Goal: Task Accomplishment & Management: Manage account settings

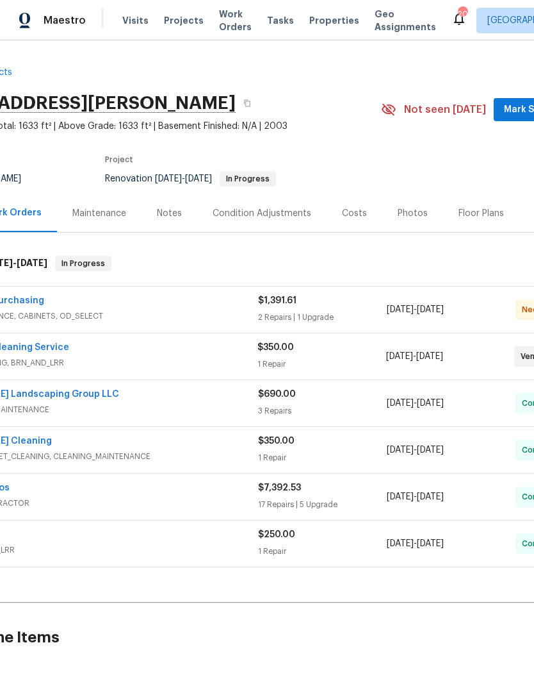
scroll to position [0, 83]
click at [391, 206] on div "Photos" at bounding box center [413, 213] width 61 height 38
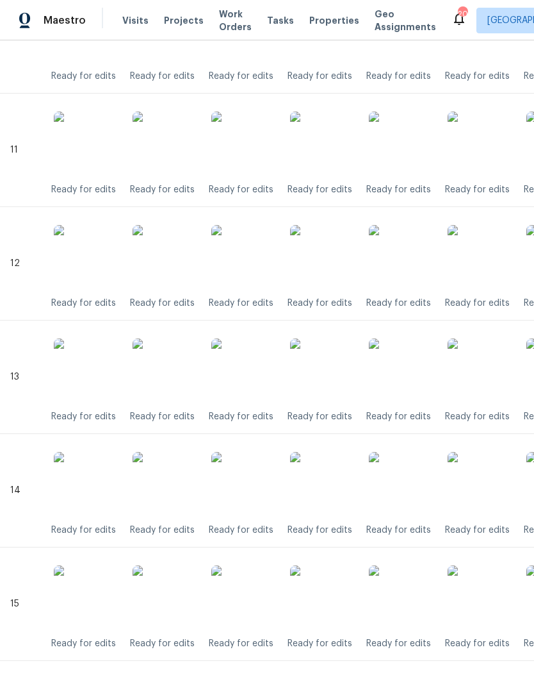
scroll to position [1516, 0]
click at [323, 587] on img at bounding box center [322, 597] width 64 height 64
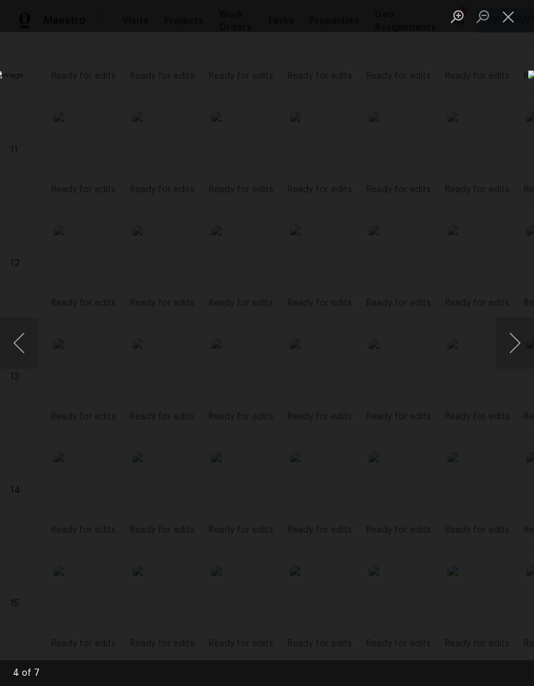
click at [515, 15] on button "Close lightbox" at bounding box center [509, 16] width 26 height 22
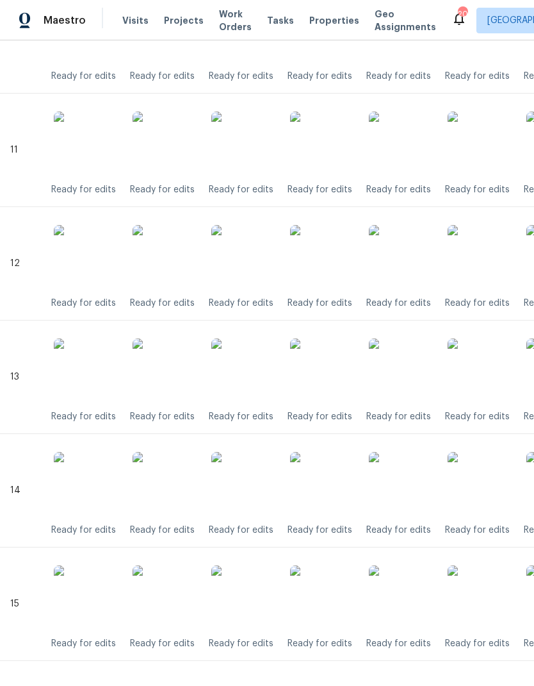
click at [339, 484] on img at bounding box center [322, 484] width 64 height 64
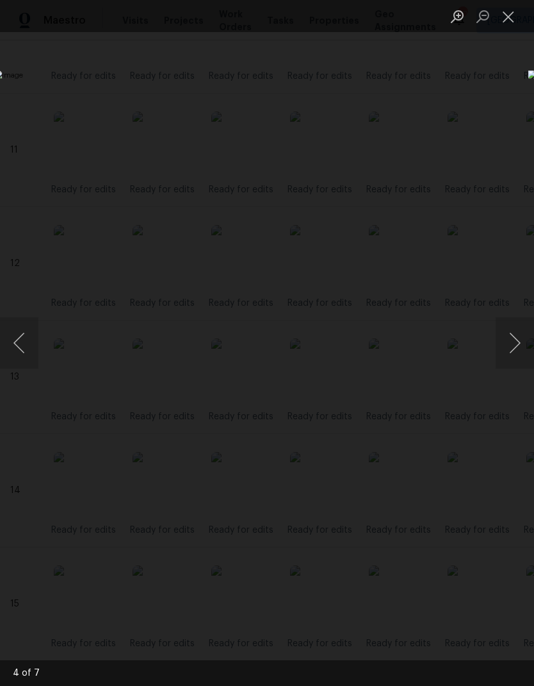
click at [510, 6] on button "Close lightbox" at bounding box center [509, 16] width 26 height 22
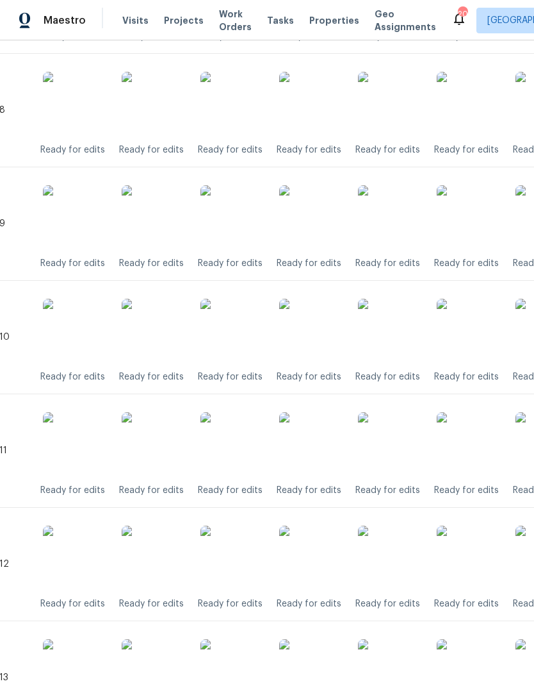
scroll to position [1214, 12]
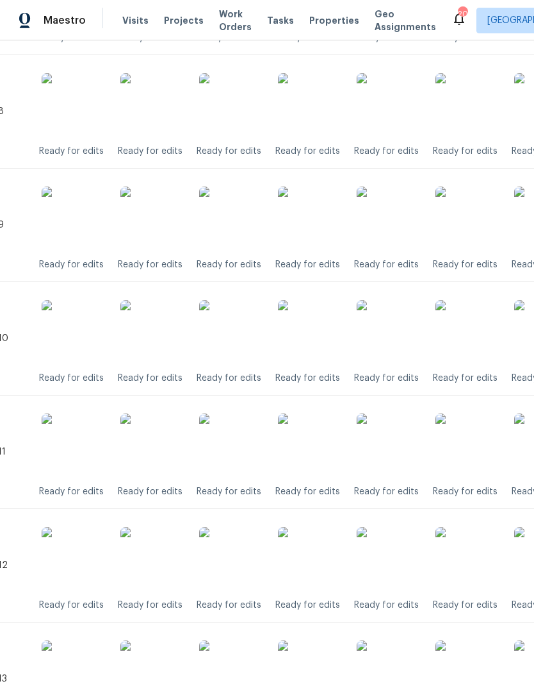
click at [320, 219] on img at bounding box center [310, 218] width 64 height 64
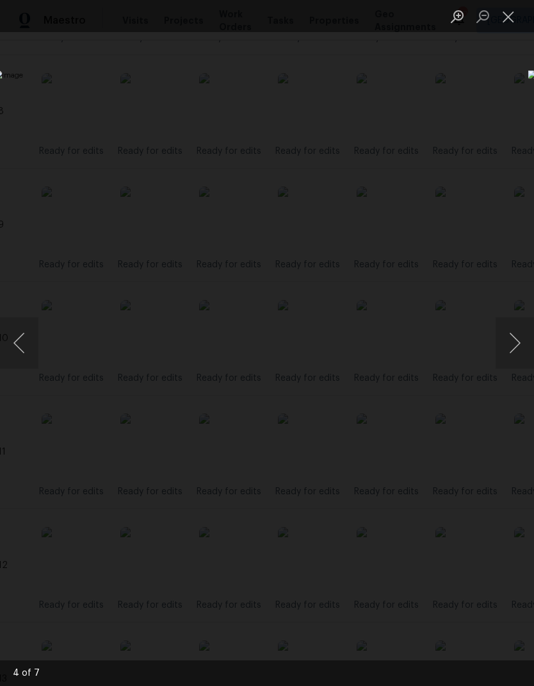
click at [520, 17] on button "Close lightbox" at bounding box center [509, 16] width 26 height 22
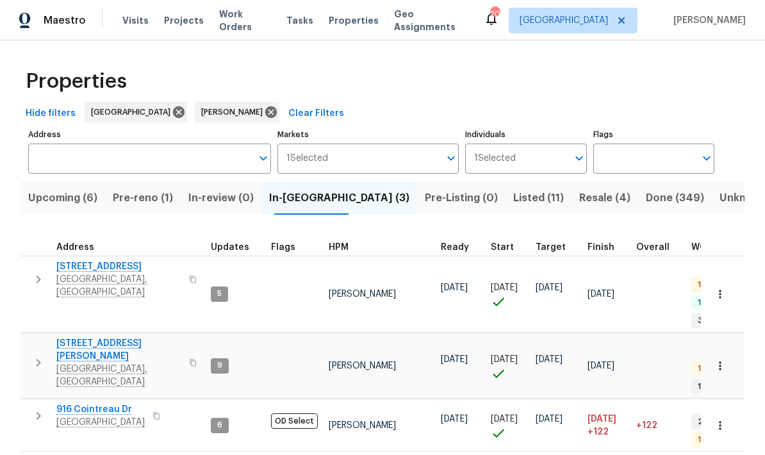
scroll to position [10, 0]
click at [33, 260] on button "button" at bounding box center [39, 279] width 26 height 38
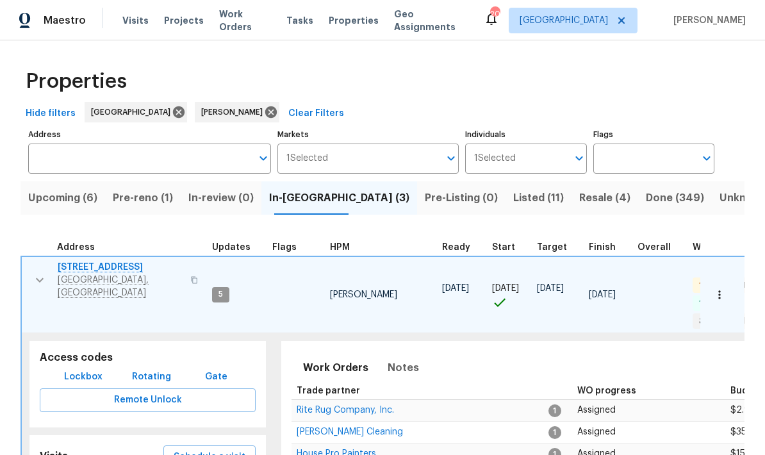
scroll to position [12, 0]
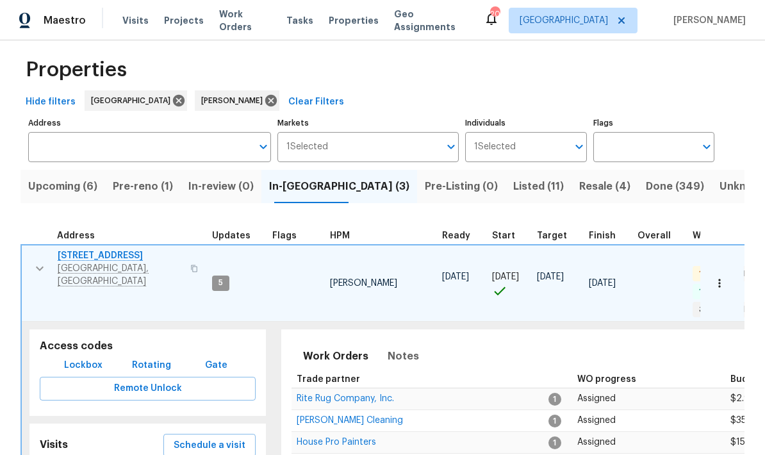
click at [529, 340] on div "Work Orders Notes Not seen today Mark Seen" at bounding box center [652, 355] width 720 height 31
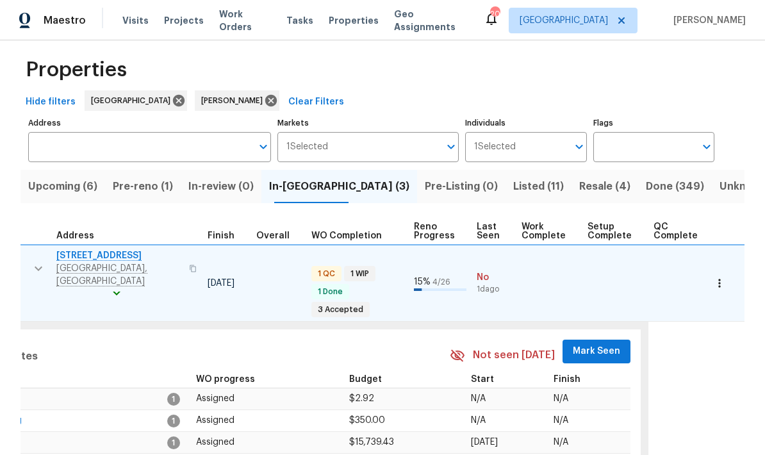
scroll to position [10, 380]
click at [534, 344] on span "Mark Seen" at bounding box center [597, 352] width 47 height 16
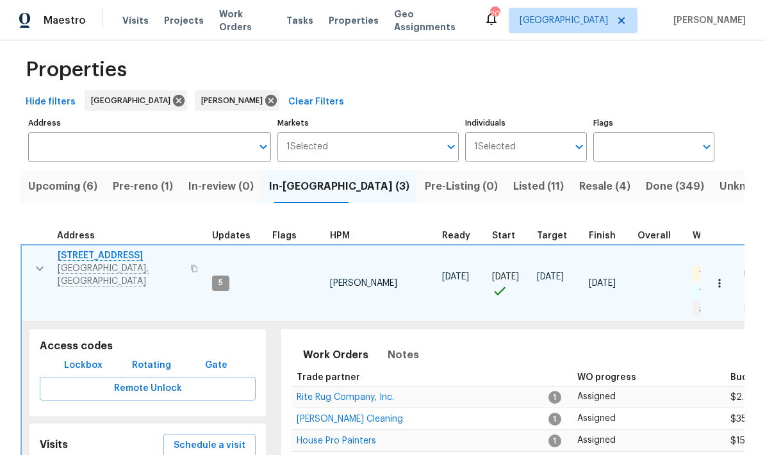
scroll to position [0, 0]
click at [43, 266] on icon "button" at bounding box center [39, 268] width 15 height 15
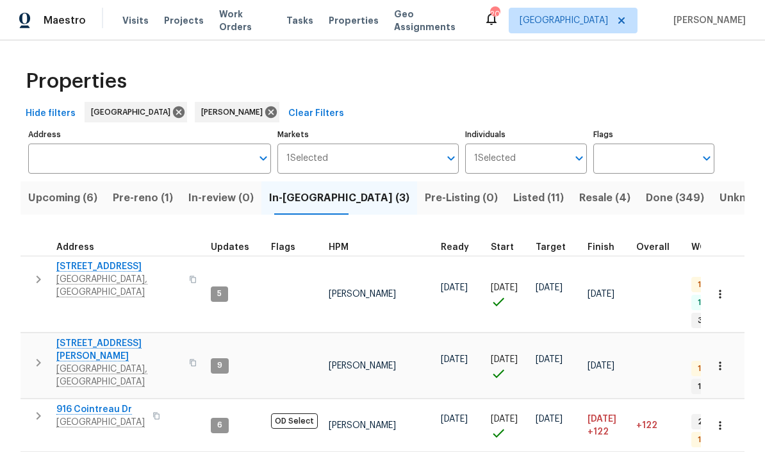
click at [33, 355] on icon "button" at bounding box center [38, 362] width 15 height 15
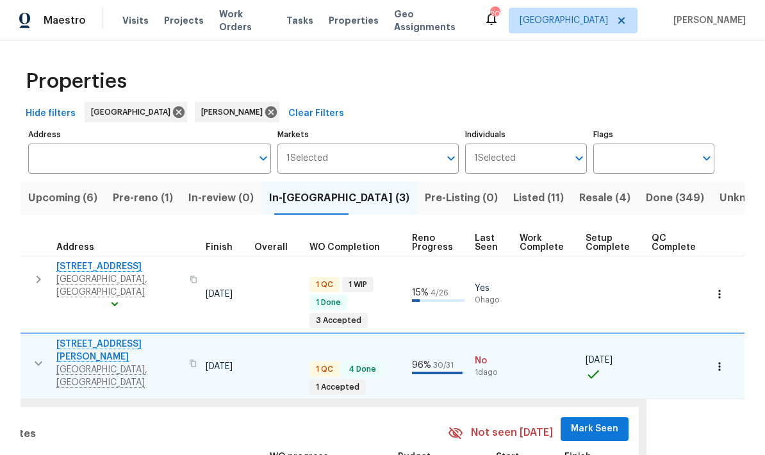
scroll to position [10, 380]
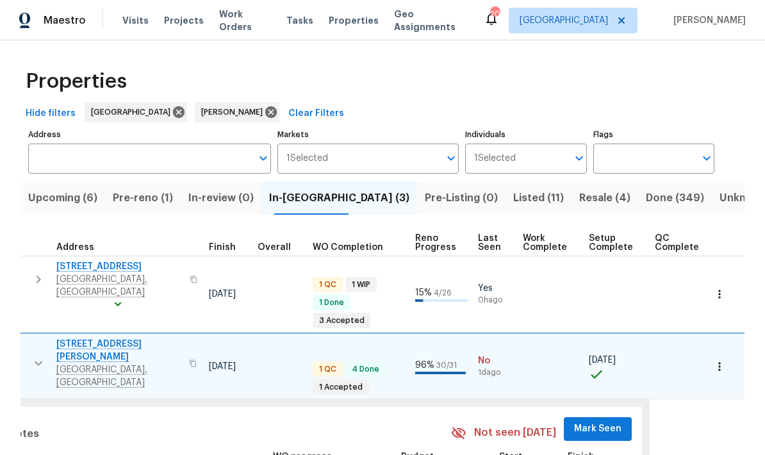
click at [534, 421] on span "Mark Seen" at bounding box center [597, 429] width 47 height 16
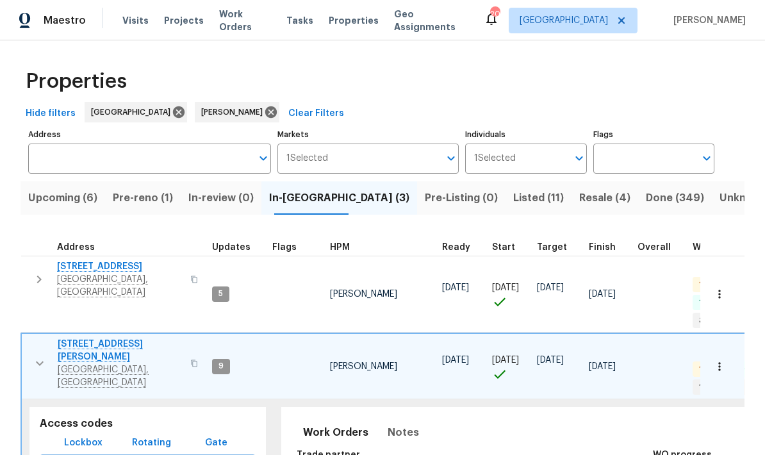
scroll to position [10, 0]
click at [40, 356] on icon "button" at bounding box center [39, 363] width 15 height 15
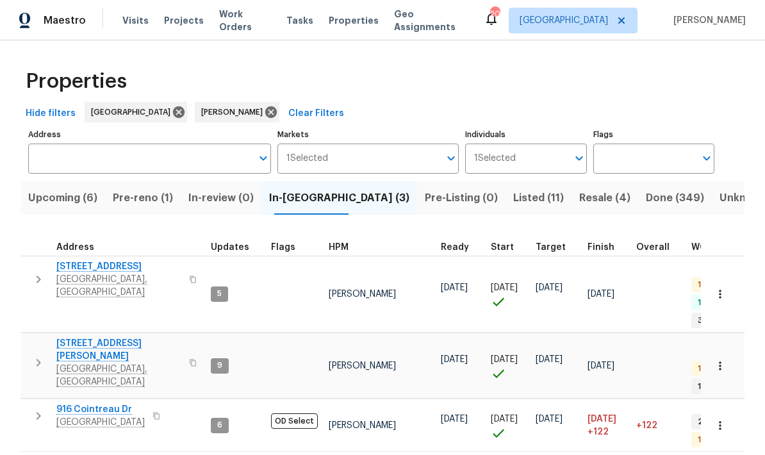
click at [35, 408] on icon "button" at bounding box center [38, 415] width 15 height 15
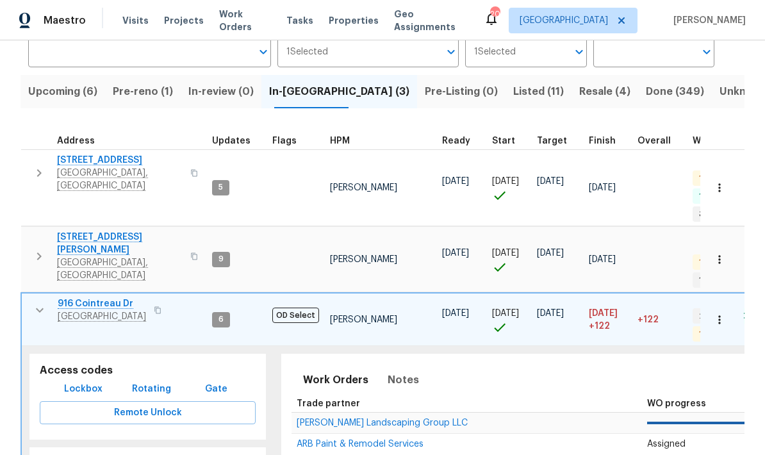
scroll to position [115, 0]
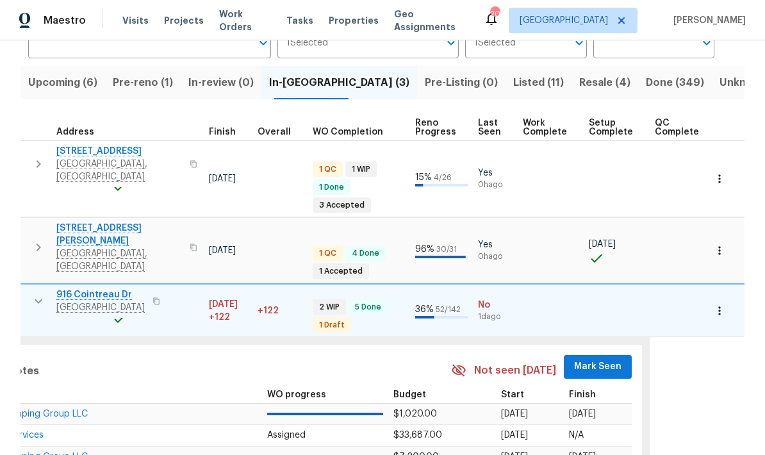
click at [534, 359] on span "Mark Seen" at bounding box center [597, 367] width 47 height 16
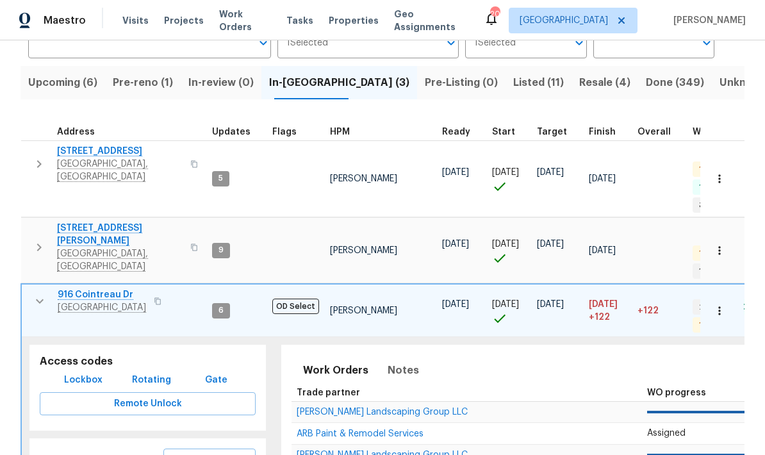
scroll to position [0, -1]
click at [49, 288] on button "button" at bounding box center [40, 301] width 26 height 26
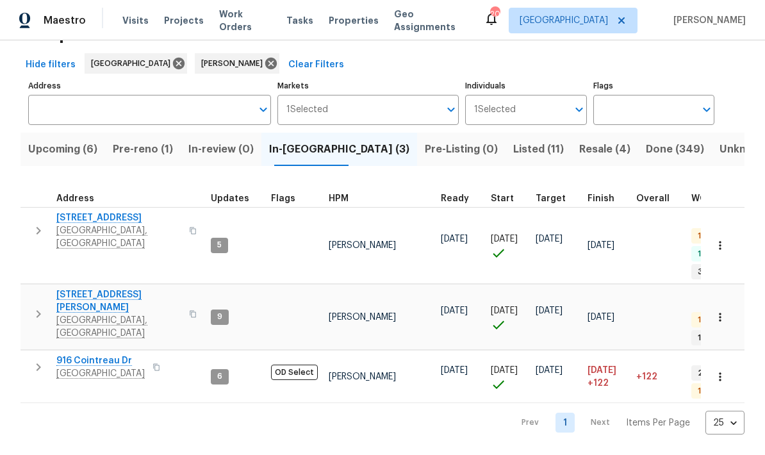
scroll to position [0, 0]
